Goal: Task Accomplishment & Management: Use online tool/utility

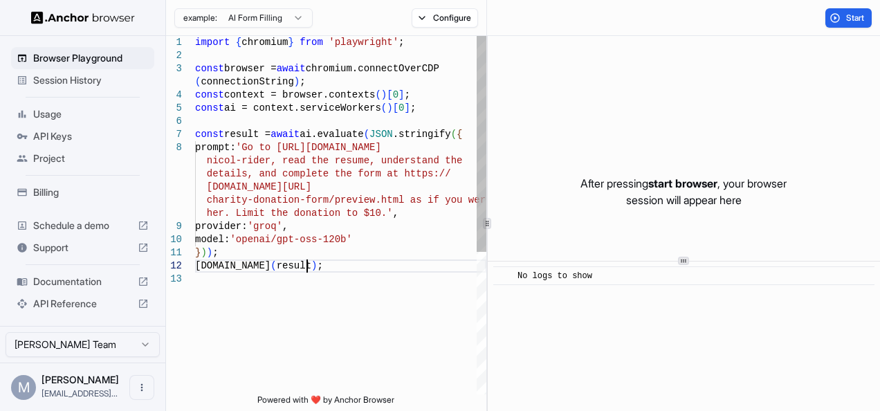
click at [349, 269] on div "import { chromium } from 'playwright' ; const browser = await chromium.connectO…" at bounding box center [340, 333] width 291 height 595
click at [849, 15] on span "Start" at bounding box center [855, 17] width 19 height 11
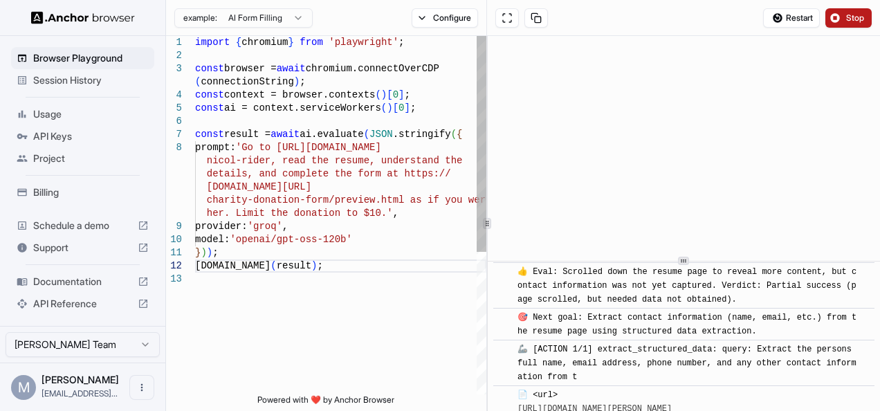
scroll to position [533, 0]
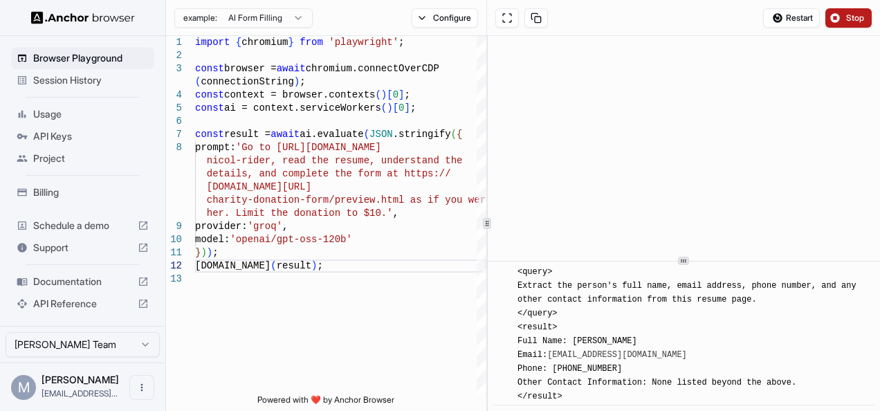
click at [274, 19] on html "Browser Playground Session History Usage API Keys Project Billing Schedule a de…" at bounding box center [440, 205] width 880 height 411
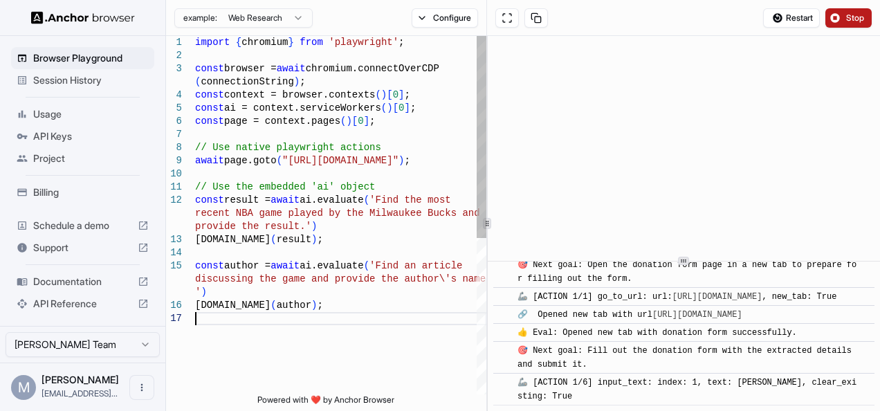
scroll to position [0, 0]
click at [333, 331] on div "import { chromium } from 'playwright' ; const browser = await chromium.connectO…" at bounding box center [340, 353] width 291 height 635
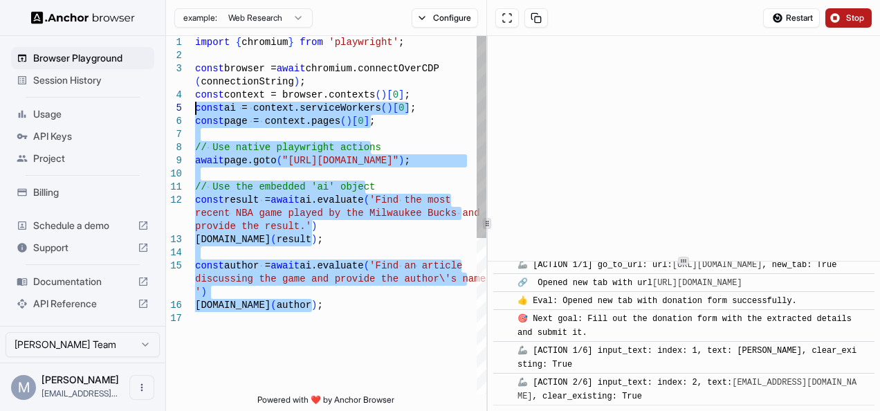
scroll to position [801, 0]
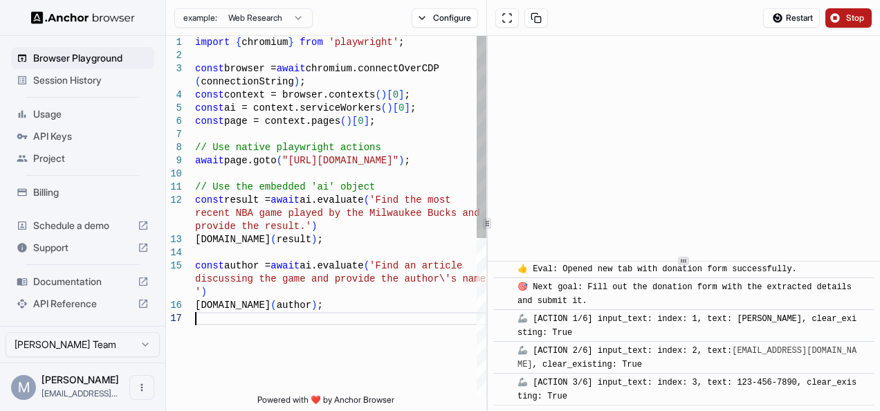
drag, startPoint x: 333, startPoint y: 331, endPoint x: 329, endPoint y: 349, distance: 18.3
click at [329, 349] on div "import { chromium } from 'playwright' ; const browser = await chromium.connectO…" at bounding box center [340, 353] width 291 height 635
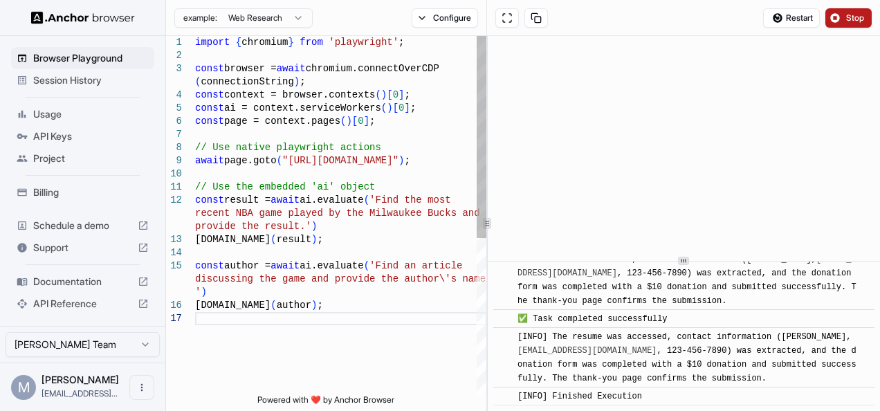
scroll to position [1174, 0]
click at [439, 12] on button "Configure" at bounding box center [445, 17] width 67 height 19
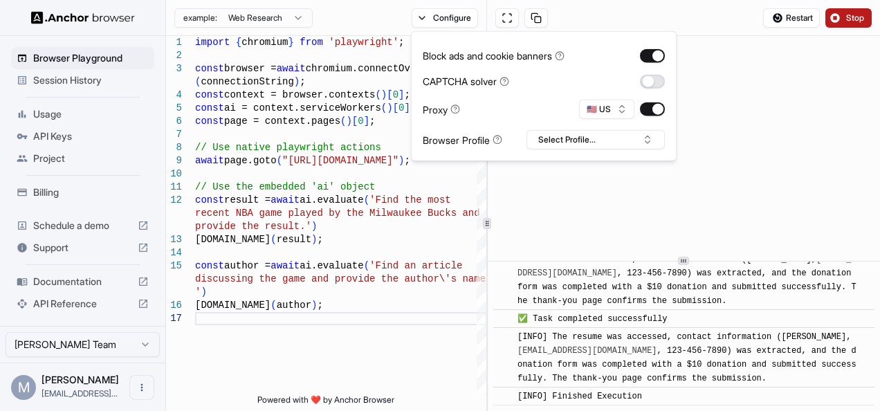
click at [656, 80] on button "button" at bounding box center [652, 81] width 25 height 14
click at [612, 136] on button "Select Profile..." at bounding box center [596, 139] width 138 height 19
click at [610, 137] on button "Select Profile..." at bounding box center [596, 139] width 138 height 19
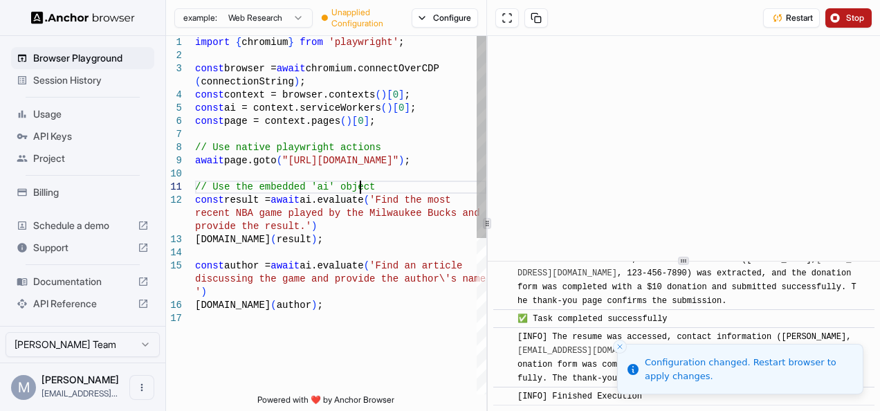
click at [379, 183] on div "import { chromium } from 'playwright' ; const browser = await chromium.connectO…" at bounding box center [340, 353] width 291 height 635
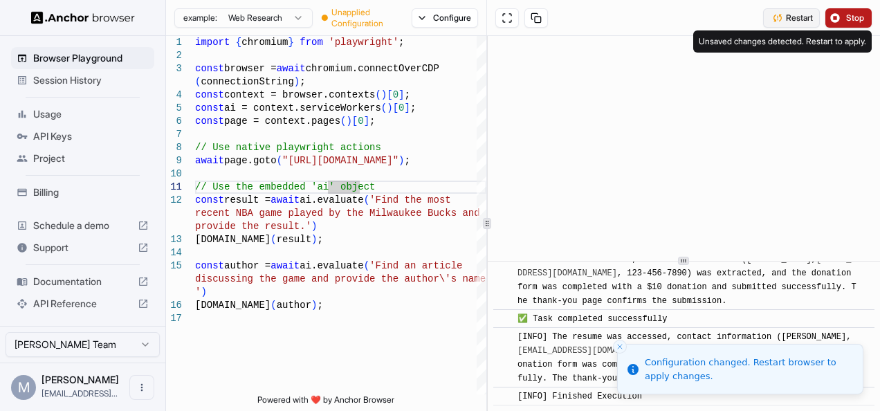
click at [797, 15] on span "Restart" at bounding box center [799, 17] width 27 height 11
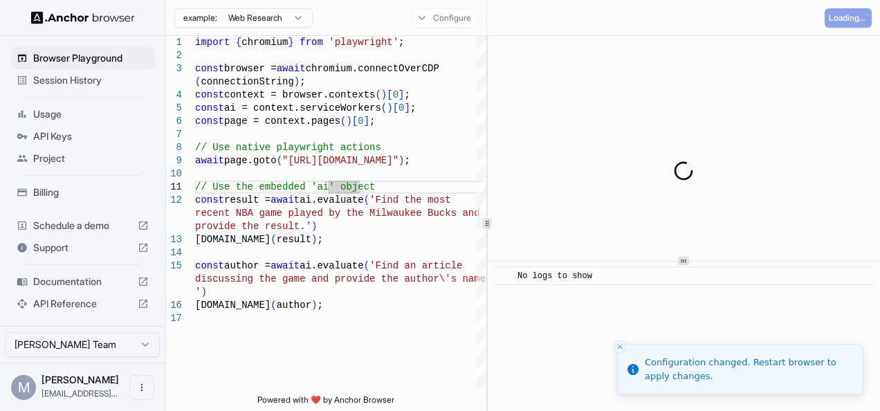
click at [55, 126] on div "API Keys" at bounding box center [82, 136] width 143 height 22
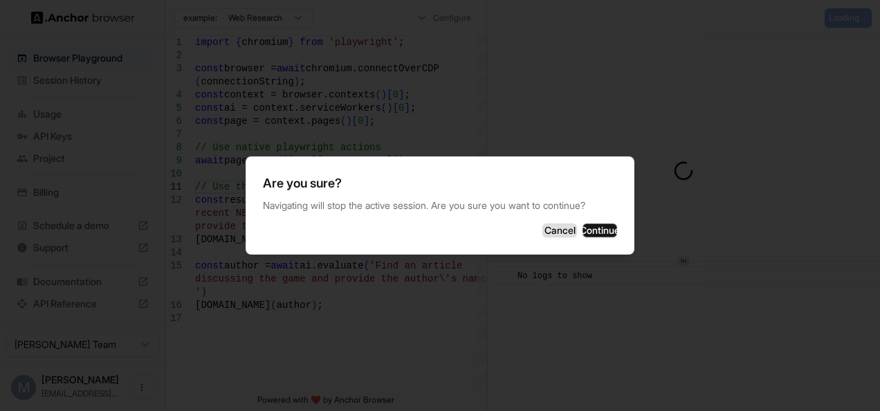
click at [543, 235] on button "Cancel" at bounding box center [560, 231] width 35 height 14
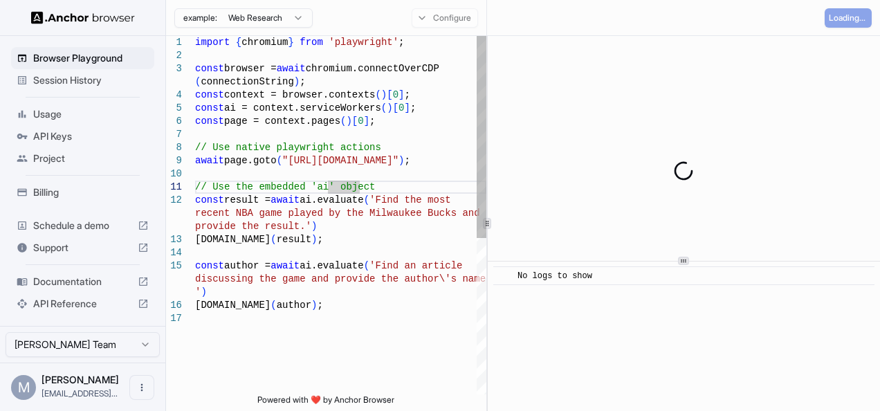
type textarea "**********"
click at [333, 158] on div "import { chromium } from 'playwright' ; const browser = await chromium.connectO…" at bounding box center [340, 353] width 291 height 635
click at [87, 192] on span "Billing" at bounding box center [91, 192] width 116 height 14
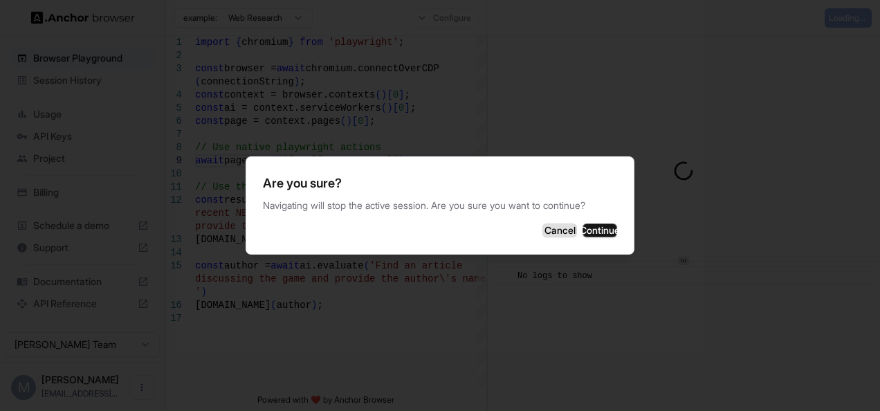
click at [543, 226] on button "Cancel" at bounding box center [560, 231] width 35 height 14
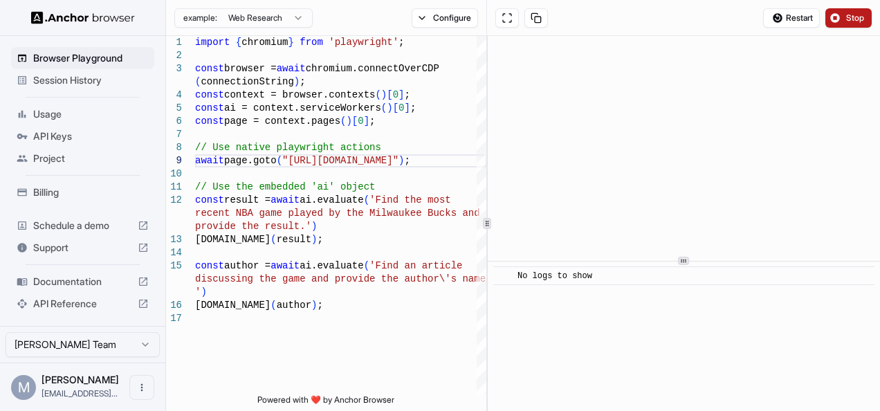
click at [57, 192] on span "Billing" at bounding box center [91, 192] width 116 height 14
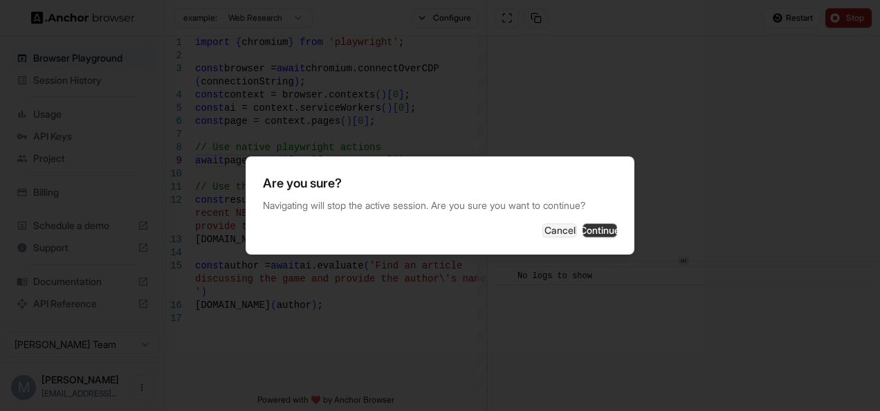
click at [609, 224] on button "Continue" at bounding box center [600, 231] width 35 height 14
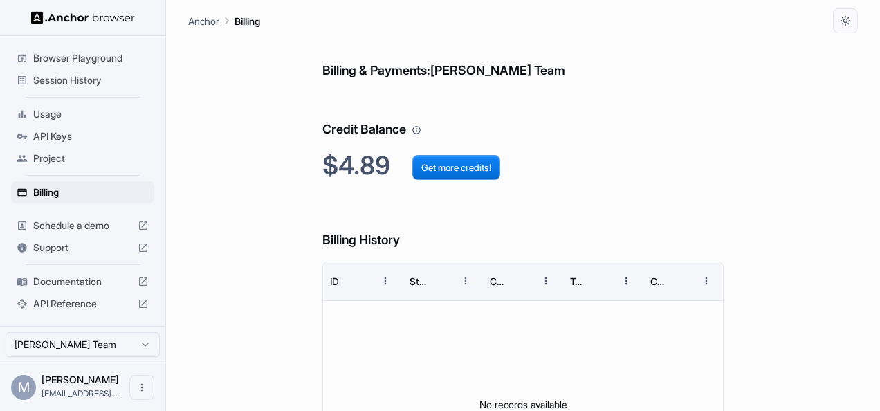
click at [781, 156] on div "Billing & Payments: Meetkumar Patel Team Credit Balance $4.89 Get more credits!…" at bounding box center [523, 289] width 670 height 513
drag, startPoint x: 880, startPoint y: 91, endPoint x: 860, endPoint y: 175, distance: 86.0
click at [860, 175] on main "Anchor Billing Billing & Payments: Meetkumar Patel Team Credit Balance $4.89 Ge…" at bounding box center [523, 205] width 714 height 411
click at [659, 138] on h6 "Credit Balance" at bounding box center [523, 116] width 402 height 48
click at [66, 116] on span "Usage" at bounding box center [91, 114] width 116 height 14
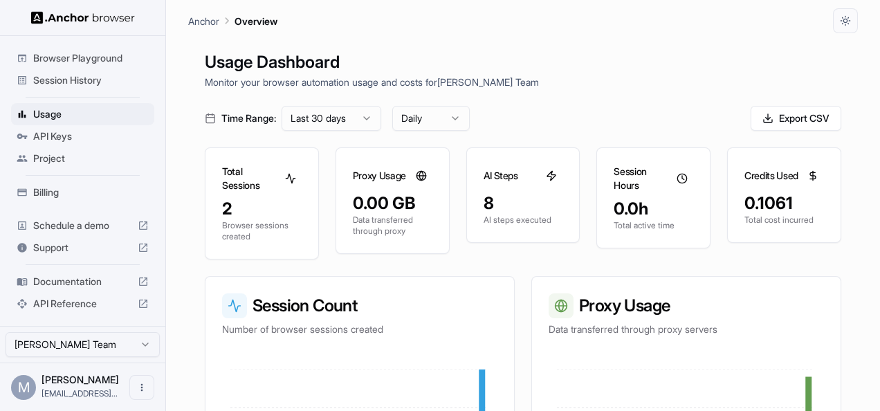
click at [854, 216] on div "Usage Dashboard Monitor your browser automation usage and costs for Meetkumar P…" at bounding box center [523, 238] width 670 height 411
click at [78, 48] on div "Browser Playground" at bounding box center [82, 58] width 143 height 22
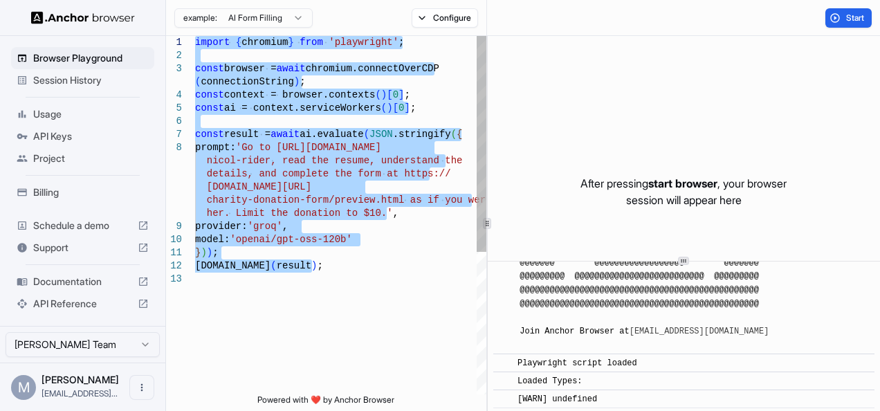
drag, startPoint x: 361, startPoint y: 273, endPoint x: 176, endPoint y: 33, distance: 303.4
click at [195, 36] on div "import { chromium } from 'playwright' ; const browser = await chromium.connectO…" at bounding box center [340, 333] width 291 height 595
click at [291, 19] on html "Browser Playground Session History Usage API Keys Project Billing Schedule a de…" at bounding box center [440, 205] width 880 height 411
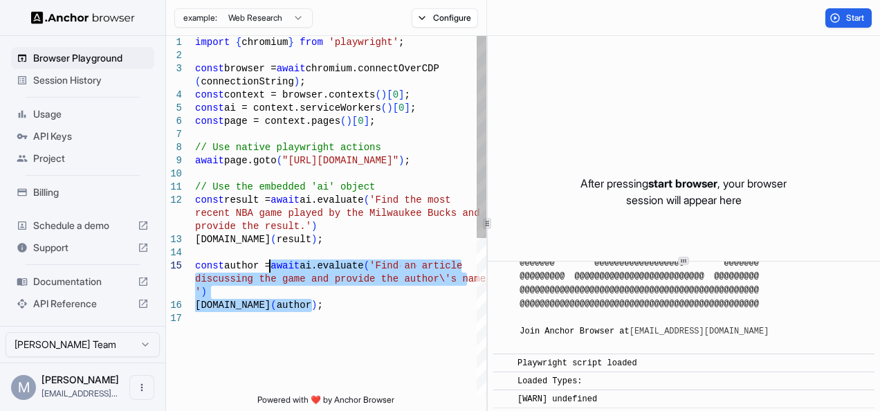
type textarea "**********"
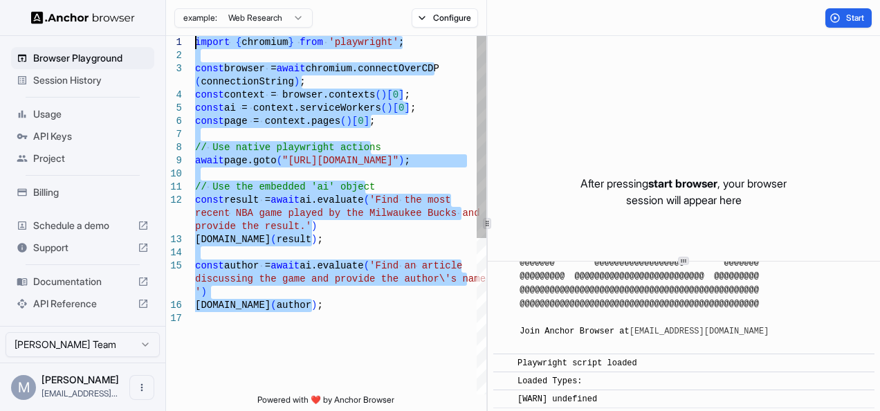
drag, startPoint x: 366, startPoint y: 322, endPoint x: 141, endPoint y: -11, distance: 402.3
click at [195, 36] on div "import { chromium } from 'playwright' ; const browser = await chromium.connectO…" at bounding box center [340, 353] width 291 height 635
